Goal: Information Seeking & Learning: Learn about a topic

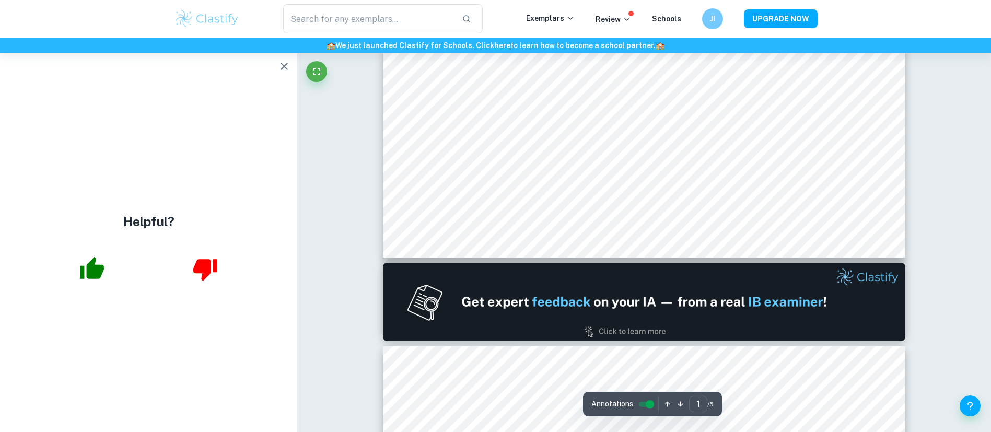
scroll to position [553, 0]
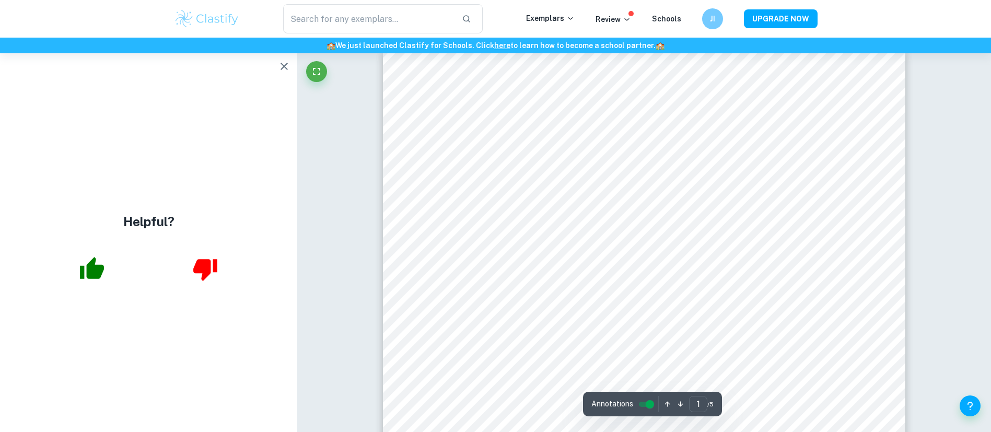
scroll to position [1, 0]
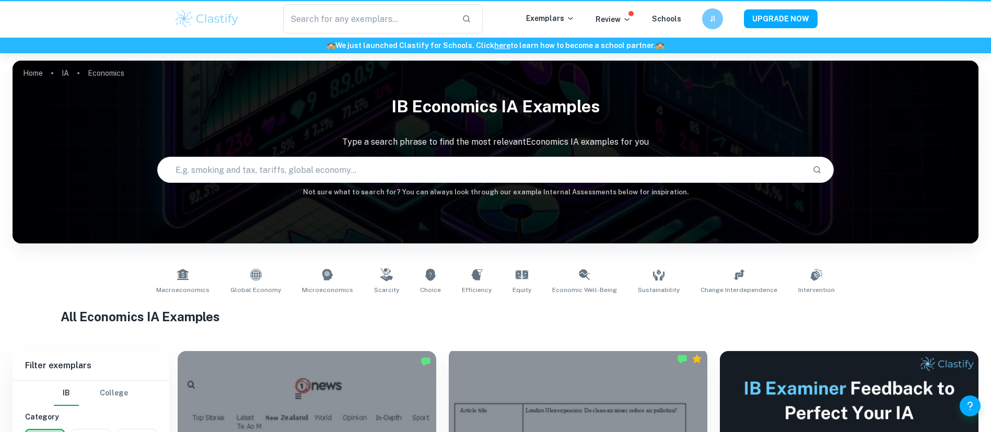
scroll to position [238, 0]
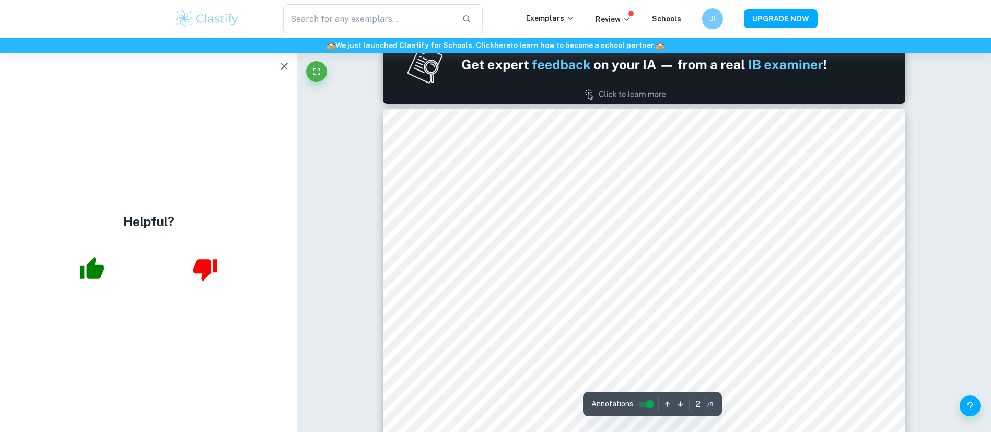
type input "1"
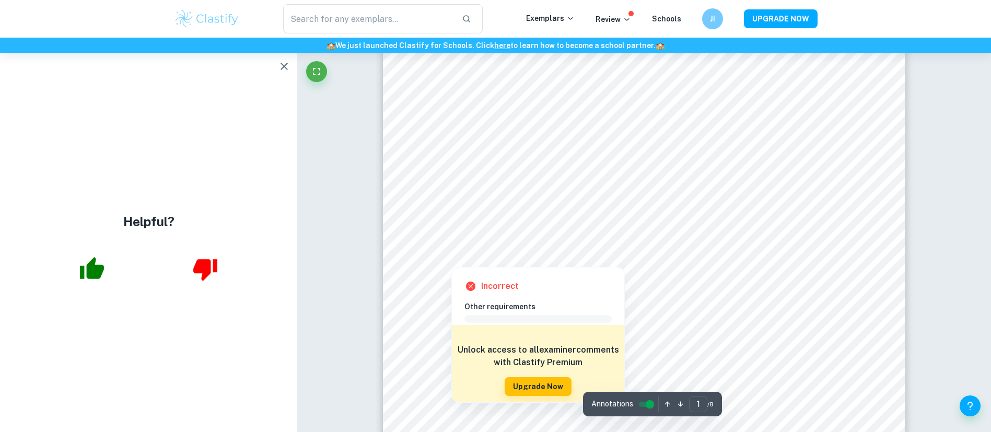
scroll to position [180, 0]
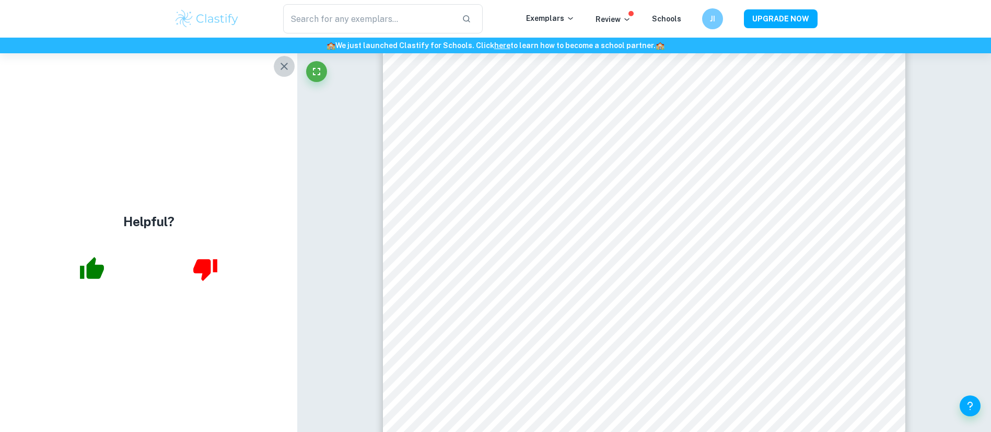
click at [285, 65] on icon "button" at bounding box center [284, 66] width 7 height 7
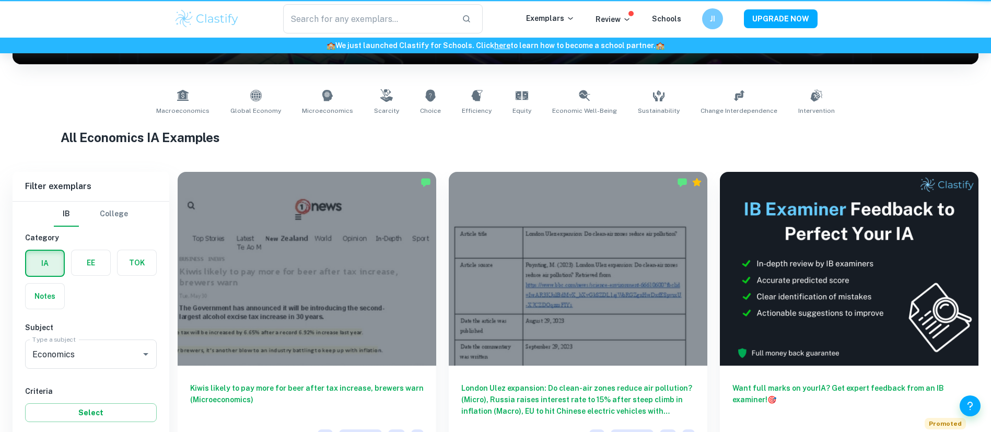
scroll to position [238, 0]
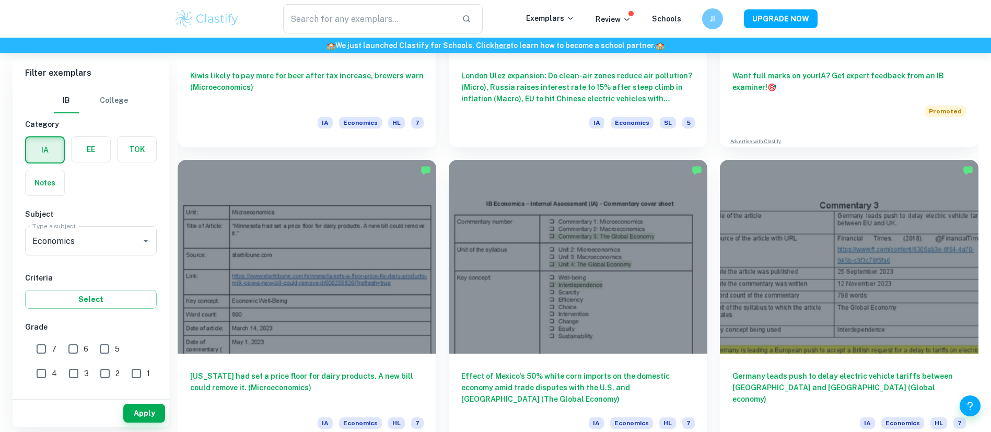
scroll to position [495, 0]
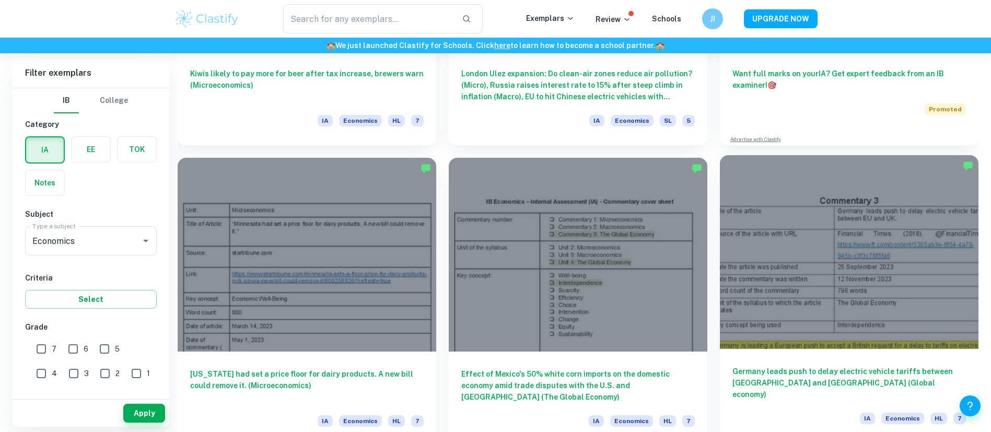
click at [720, 223] on div at bounding box center [849, 252] width 259 height 194
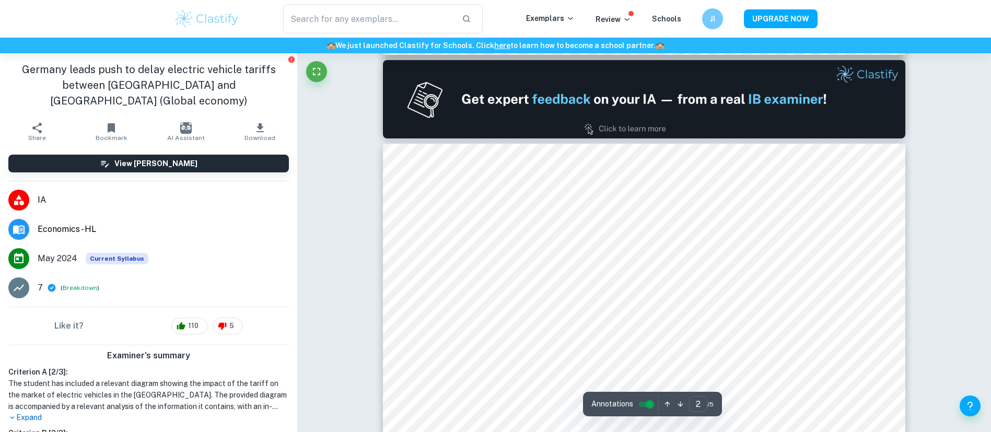
type input "1"
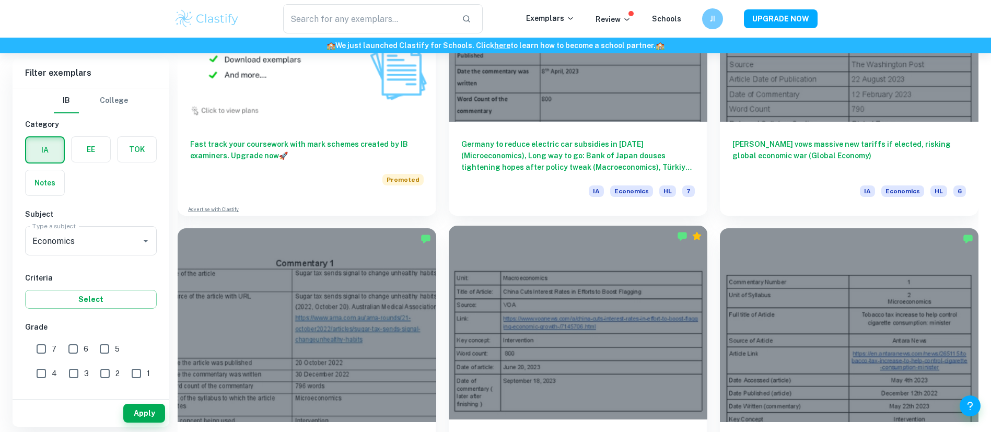
scroll to position [1026, 0]
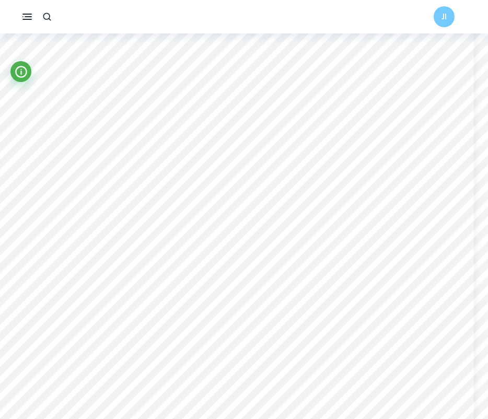
scroll to position [1729, 16]
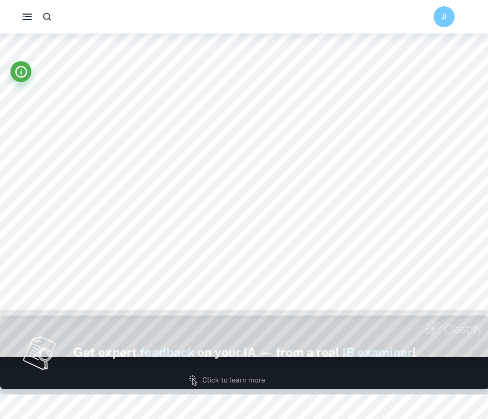
type input "1"
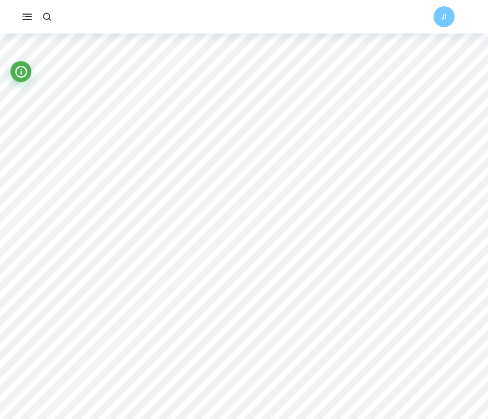
scroll to position [0, 0]
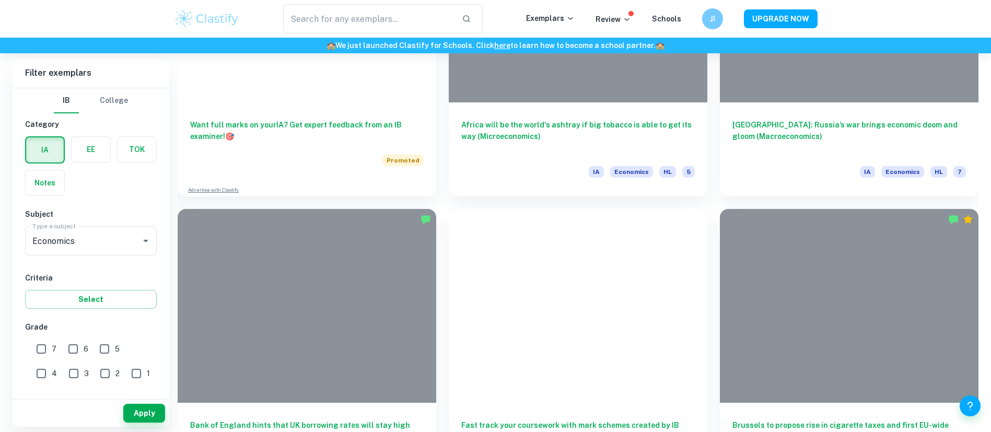
scroll to position [2260, 0]
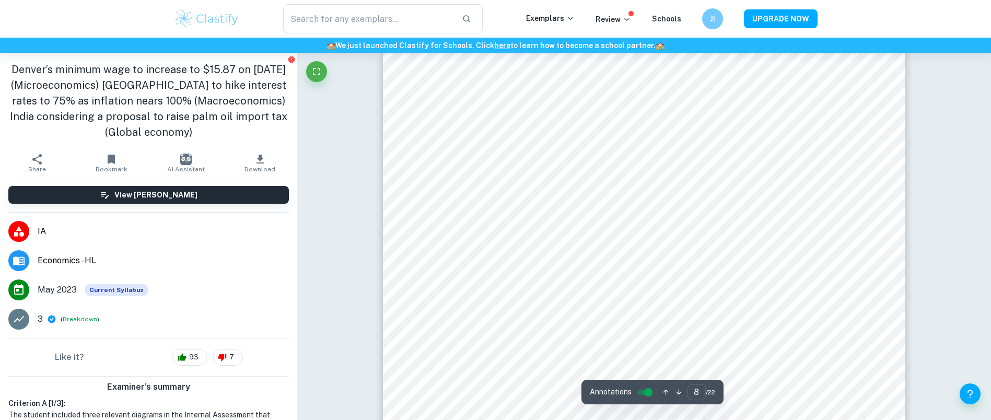
scroll to position [4943, 0]
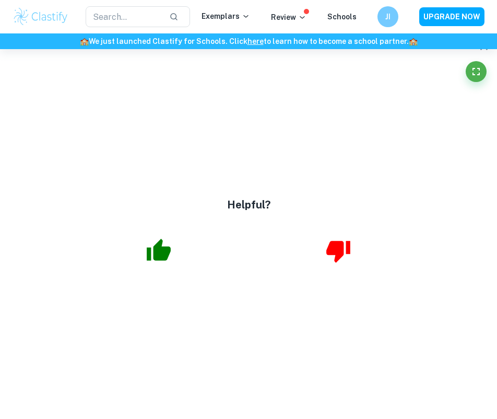
type input "3"
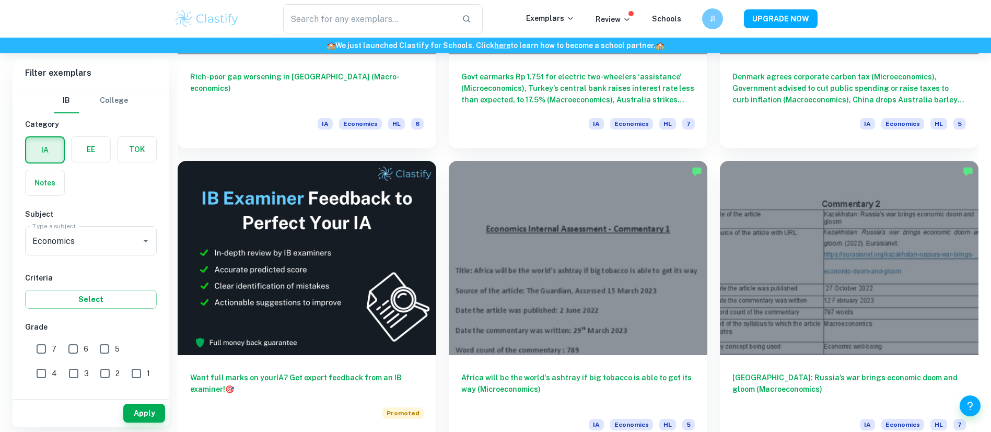
scroll to position [1993, 0]
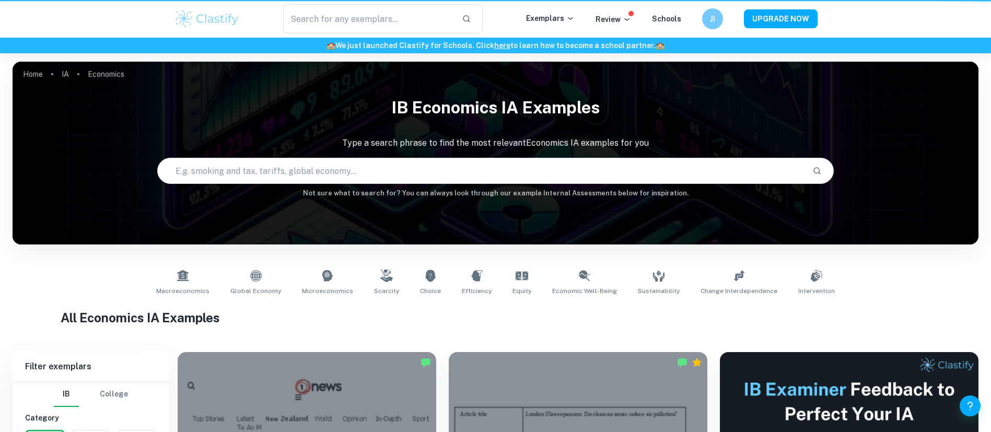
scroll to position [1993, 0]
